Goal: Find specific page/section: Find specific page/section

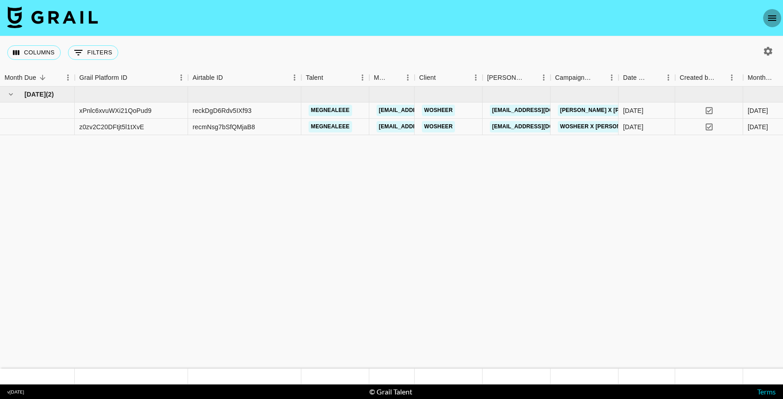
click at [772, 17] on icon "open drawer" at bounding box center [772, 18] width 11 height 11
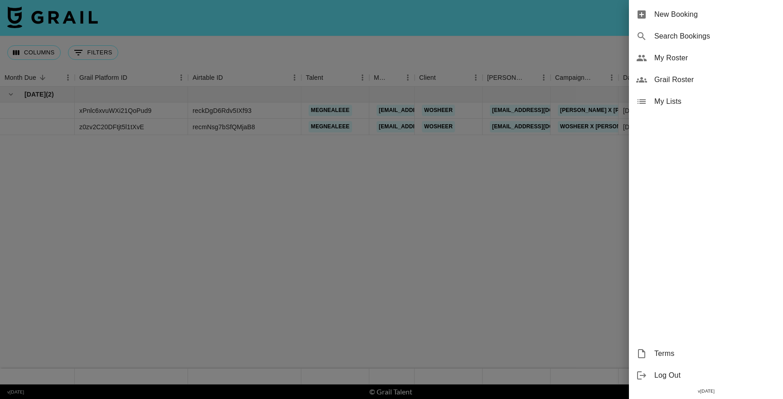
click at [679, 59] on span "My Roster" at bounding box center [715, 58] width 121 height 11
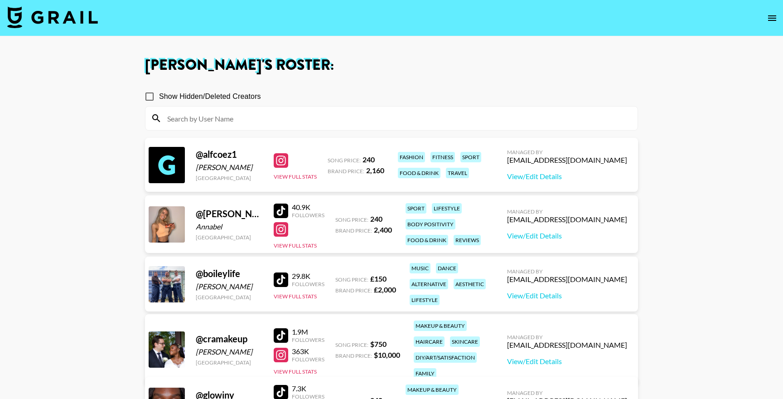
click at [774, 20] on icon "open drawer" at bounding box center [772, 17] width 8 height 5
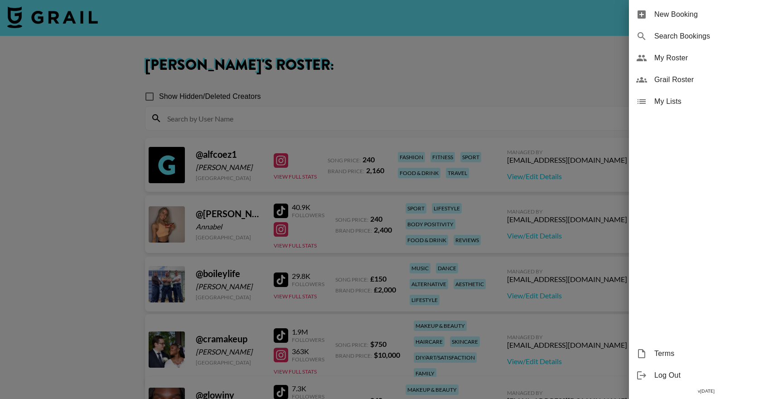
click at [675, 80] on span "Grail Roster" at bounding box center [715, 79] width 121 height 11
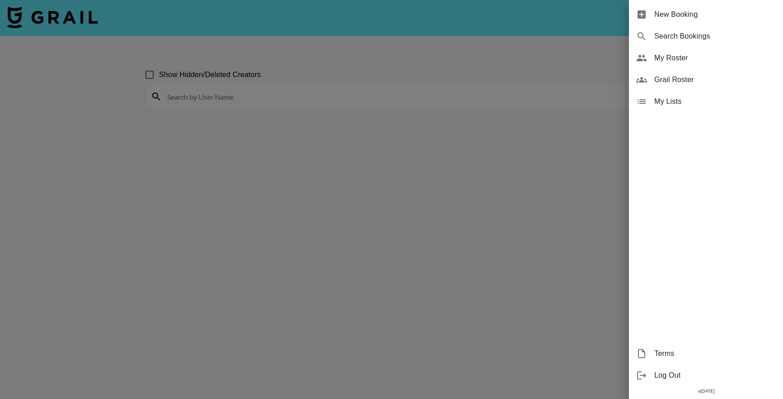
click at [250, 102] on div at bounding box center [391, 199] width 783 height 399
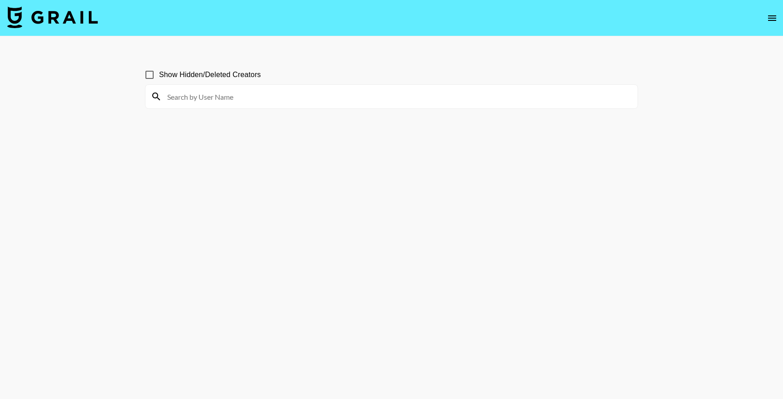
click at [250, 102] on input at bounding box center [397, 96] width 471 height 15
type input "grayskitz"
drag, startPoint x: 275, startPoint y: 94, endPoint x: 204, endPoint y: 91, distance: 70.3
click at [274, 94] on input "grayskitz" at bounding box center [397, 96] width 471 height 15
click at [262, 95] on input "grayskitz" at bounding box center [397, 96] width 471 height 15
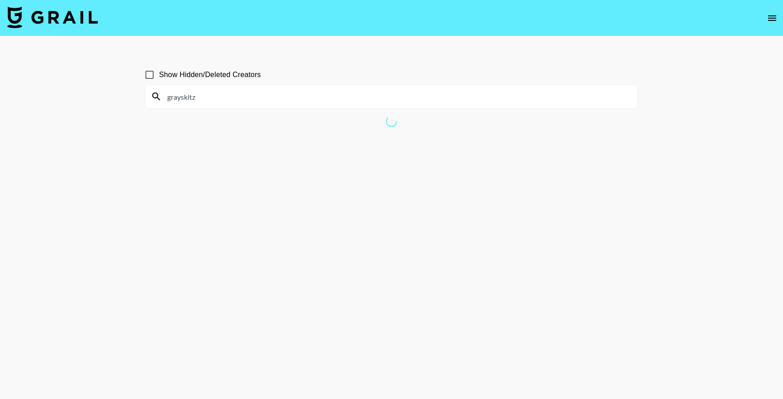
click at [234, 97] on input "grayskitz" at bounding box center [397, 96] width 471 height 15
click at [230, 97] on input "grayskitz" at bounding box center [397, 96] width 471 height 15
click at [222, 97] on input "grayskitz" at bounding box center [397, 96] width 471 height 15
click at [198, 94] on input "grayskitz" at bounding box center [397, 96] width 471 height 15
click at [201, 97] on input "grayskitz" at bounding box center [397, 96] width 471 height 15
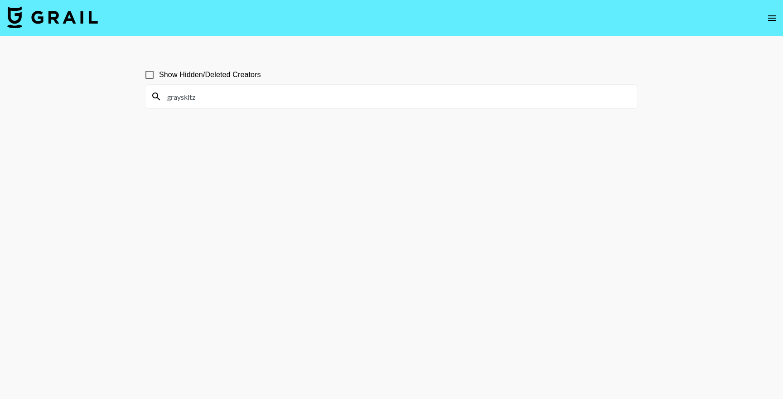
click at [201, 97] on input "grayskitz" at bounding box center [397, 96] width 471 height 15
click at [217, 96] on input "grayskitz" at bounding box center [397, 96] width 471 height 15
